Goal: Transaction & Acquisition: Download file/media

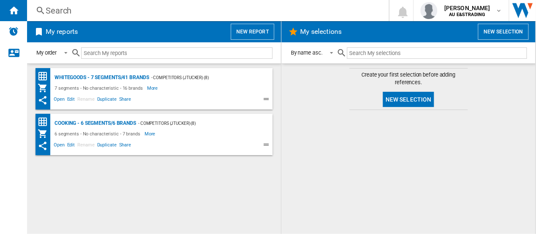
drag, startPoint x: 59, startPoint y: 144, endPoint x: 61, endPoint y: 164, distance: 19.5
click at [62, 174] on div "WHITEGOODS - 7 segments/41 brands - Competitors (jtucker) (8) 7 segments - No c…" at bounding box center [154, 149] width 237 height 162
click at [57, 144] on span "Open" at bounding box center [59, 146] width 14 height 10
click at [56, 143] on span "Open" at bounding box center [59, 146] width 14 height 10
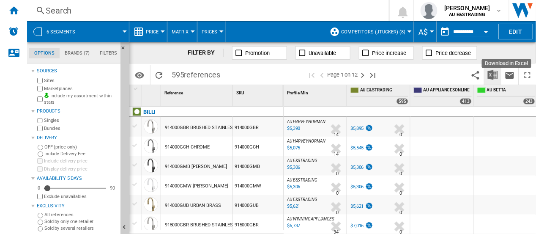
click at [492, 73] on img "Download in Excel" at bounding box center [493, 75] width 10 height 10
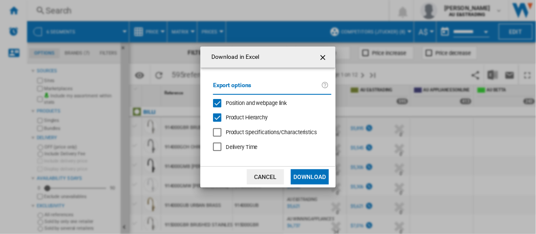
click at [219, 104] on div "Position and webpage link" at bounding box center [217, 103] width 8 height 8
click at [307, 174] on button "Download" at bounding box center [310, 176] width 38 height 15
